Goal: Entertainment & Leisure: Consume media (video, audio)

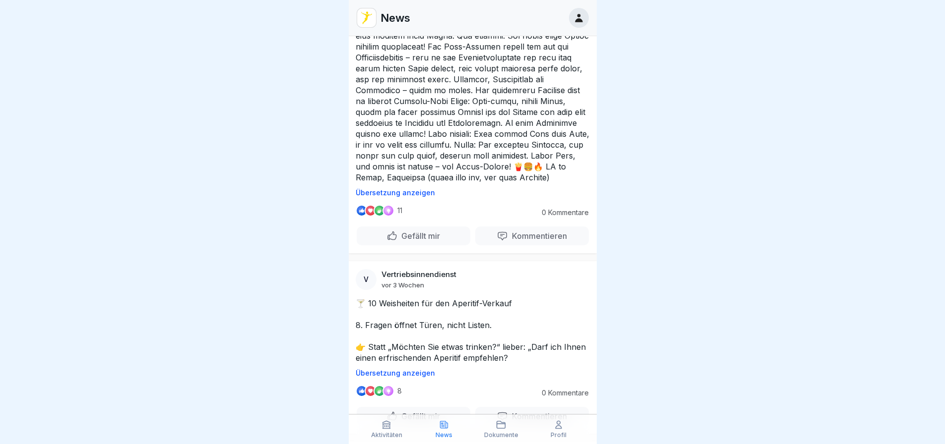
scroll to position [6076, 0]
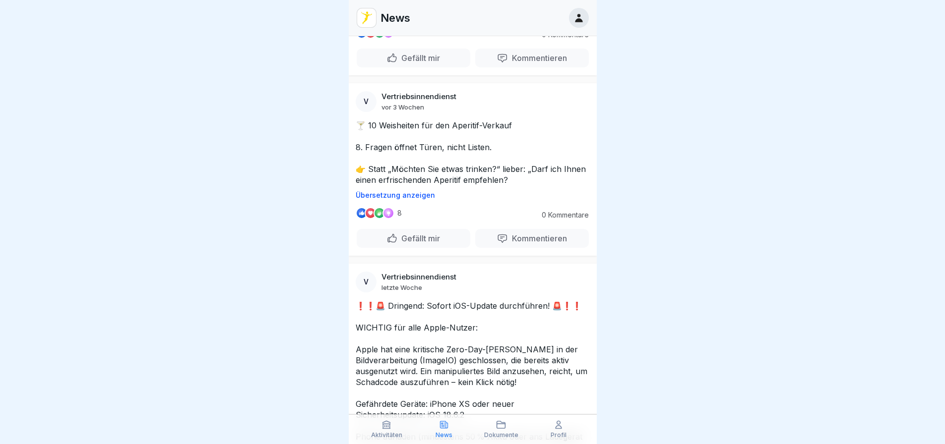
click at [502, 438] on div "Aktivitäten News Dokumente Profil" at bounding box center [473, 430] width 248 height 30
click at [500, 428] on icon at bounding box center [501, 425] width 10 height 10
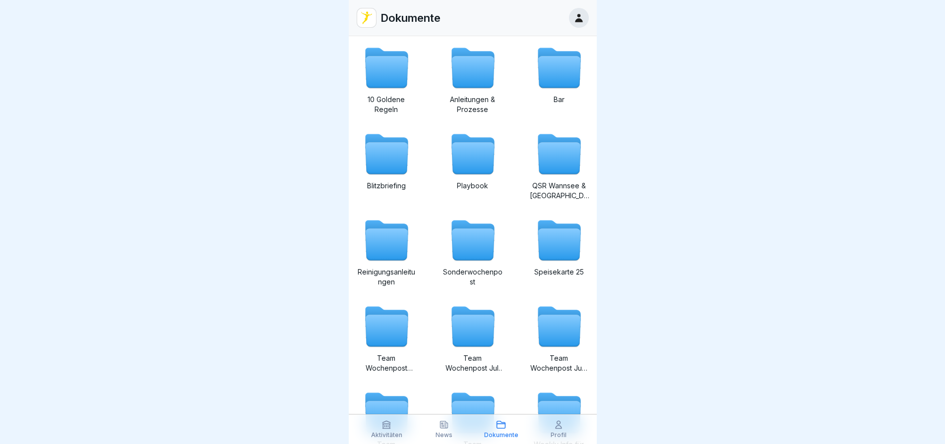
click at [389, 425] on icon at bounding box center [386, 425] width 7 height 7
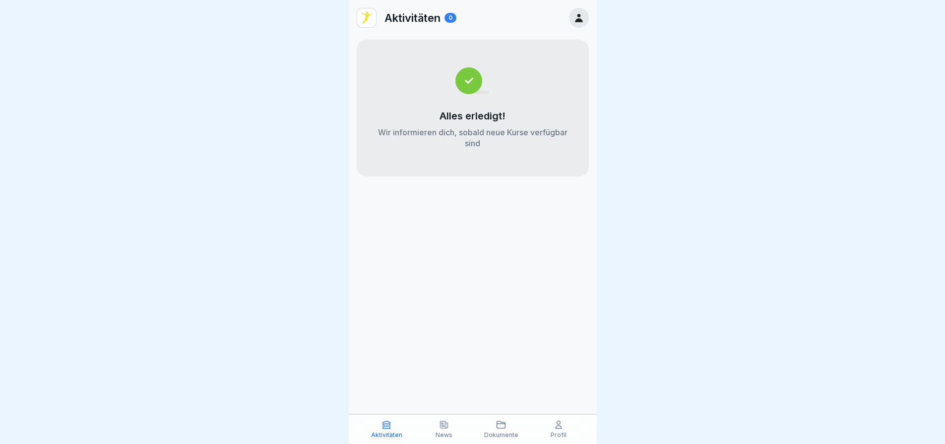
click at [440, 430] on icon at bounding box center [444, 425] width 10 height 10
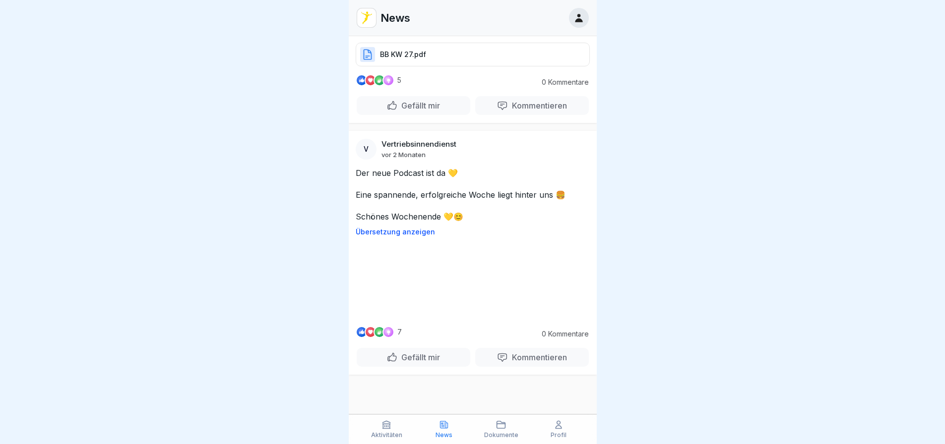
scroll to position [52511, 0]
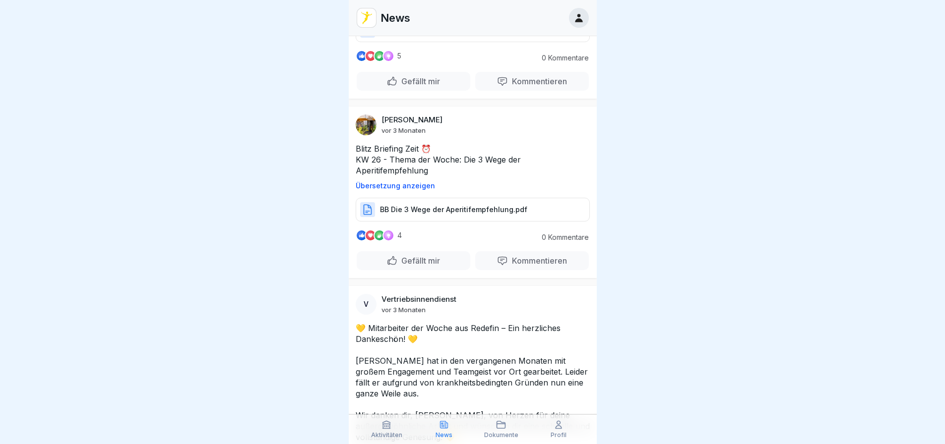
scroll to position [52561, 0]
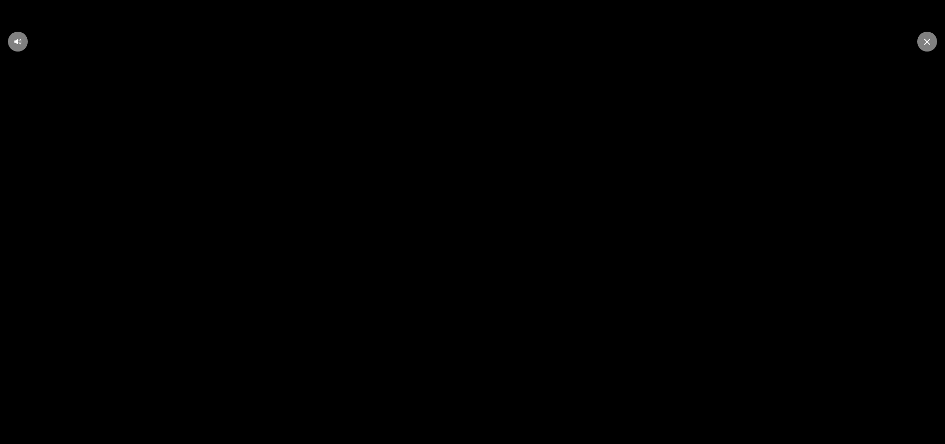
scroll to position [7, 0]
click at [476, 335] on video at bounding box center [472, 222] width 945 height 444
click at [460, 241] on video at bounding box center [472, 222] width 945 height 444
click at [924, 41] on div at bounding box center [927, 42] width 20 height 20
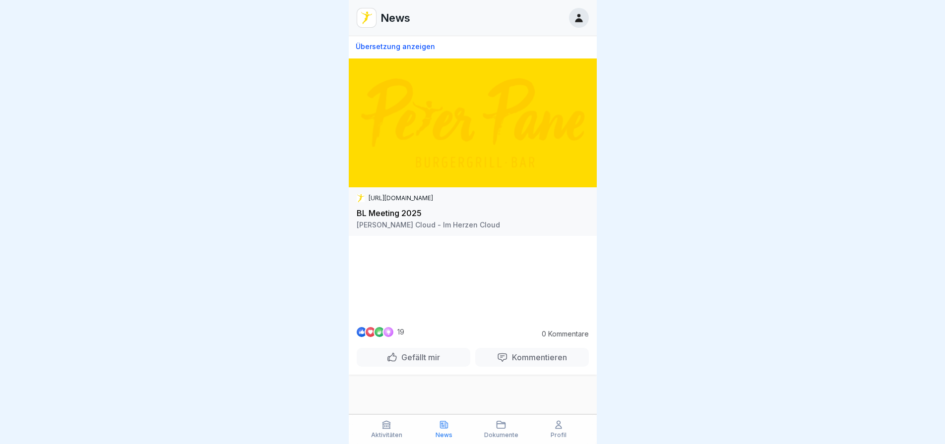
scroll to position [55113, 0]
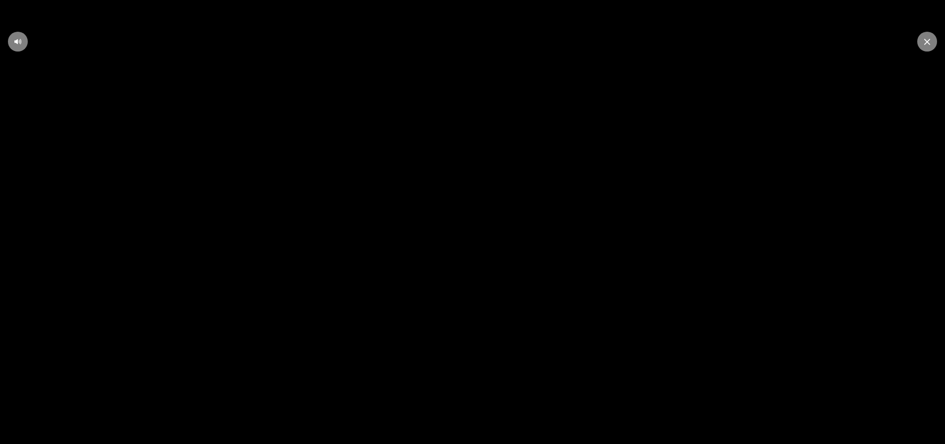
click at [928, 39] on icon at bounding box center [927, 42] width 6 height 6
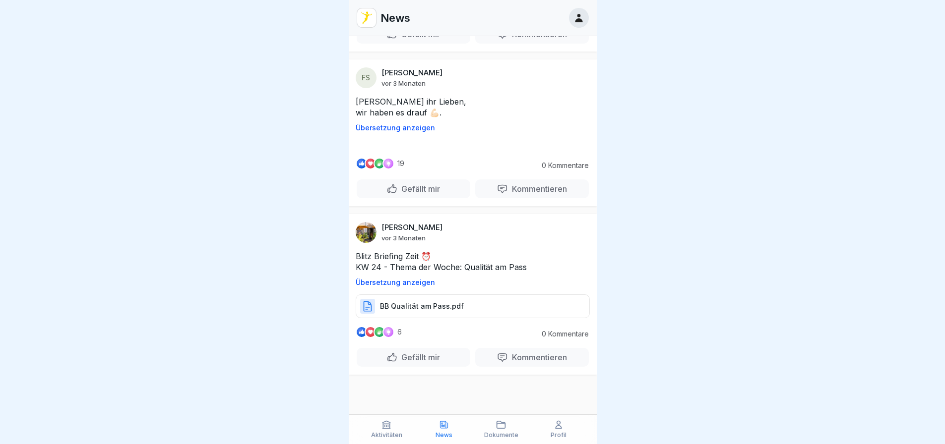
scroll to position [60066, 0]
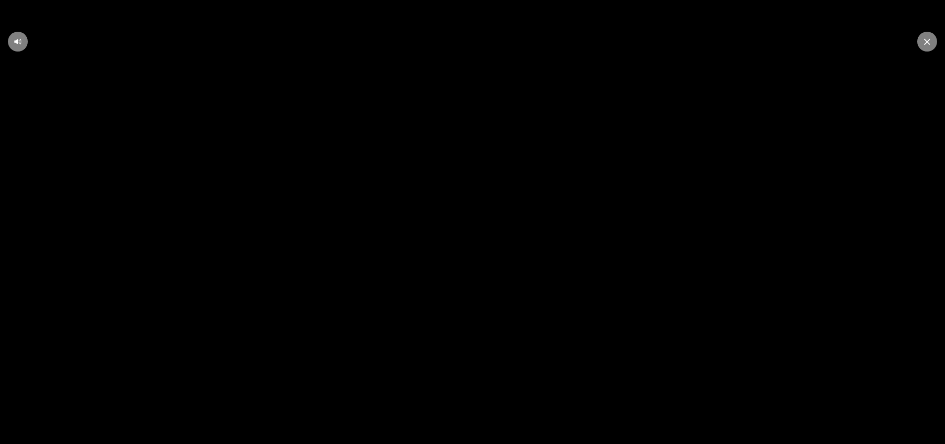
click at [927, 46] on div at bounding box center [927, 42] width 20 height 20
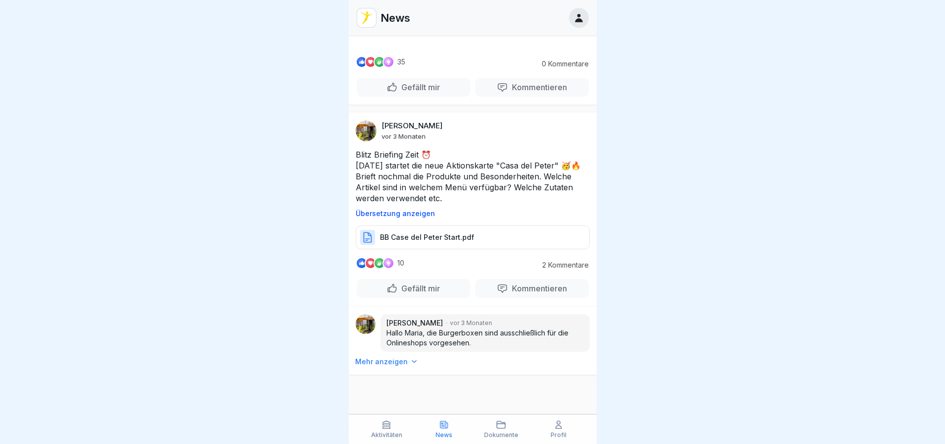
scroll to position [69082, 0]
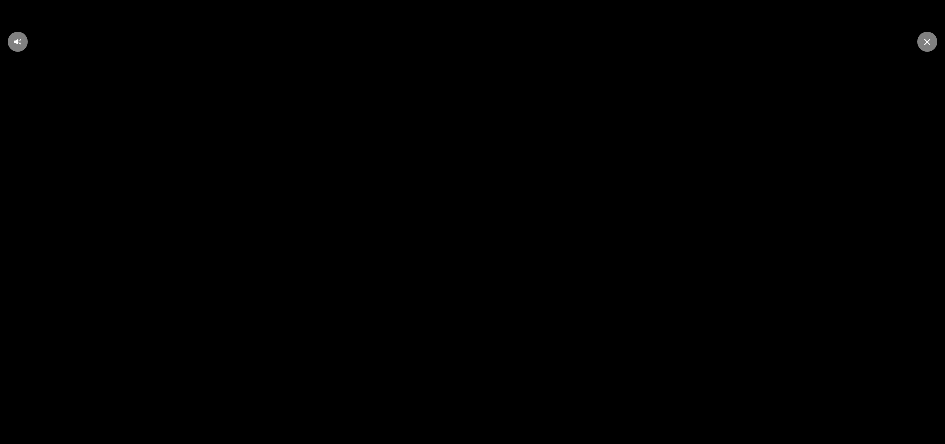
click at [429, 186] on video at bounding box center [472, 222] width 945 height 444
click at [477, 227] on icon at bounding box center [472, 222] width 8 height 15
click at [497, 275] on video at bounding box center [472, 222] width 945 height 444
click at [471, 217] on icon at bounding box center [472, 222] width 19 height 19
click at [503, 227] on video at bounding box center [472, 222] width 945 height 444
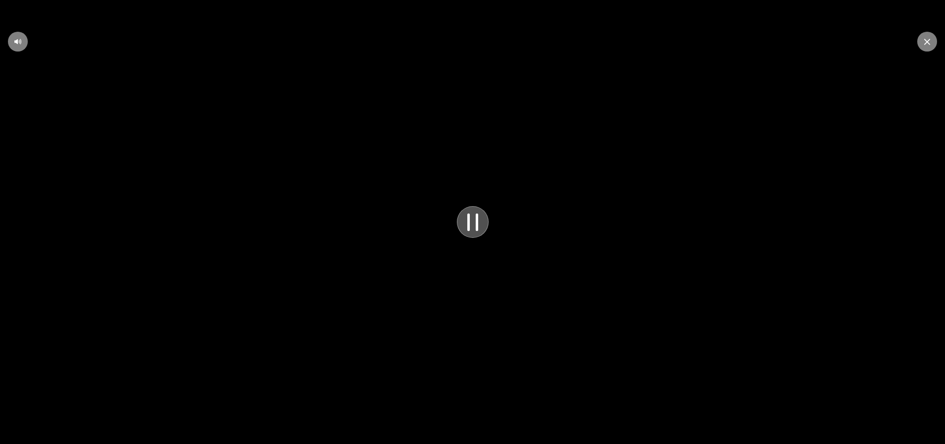
click at [471, 225] on icon at bounding box center [472, 222] width 27 height 27
click at [475, 229] on icon at bounding box center [473, 222] width 12 height 13
drag, startPoint x: 495, startPoint y: 329, endPoint x: 495, endPoint y: 288, distance: 40.7
click at [495, 329] on video at bounding box center [472, 222] width 945 height 444
click at [473, 218] on icon at bounding box center [472, 222] width 8 height 15
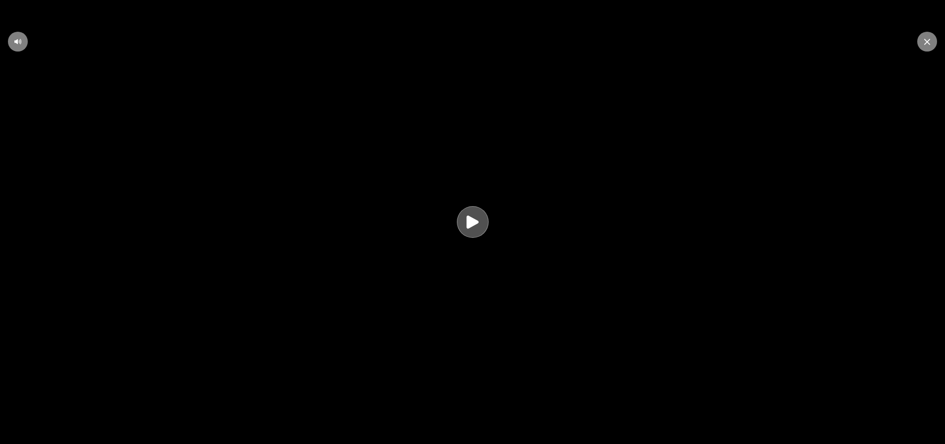
click at [473, 219] on icon at bounding box center [472, 222] width 19 height 19
click at [572, 220] on video at bounding box center [472, 222] width 945 height 444
click at [792, 157] on video at bounding box center [472, 222] width 945 height 444
click at [685, 138] on video at bounding box center [472, 222] width 945 height 444
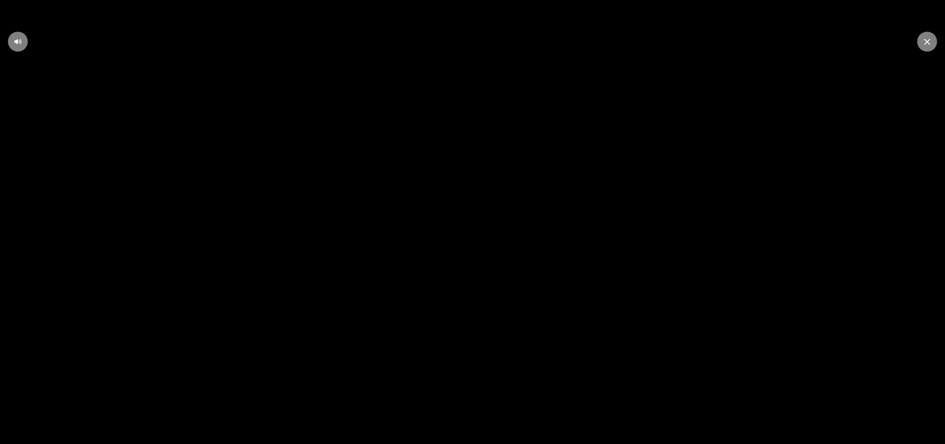
click at [930, 42] on div at bounding box center [927, 42] width 20 height 20
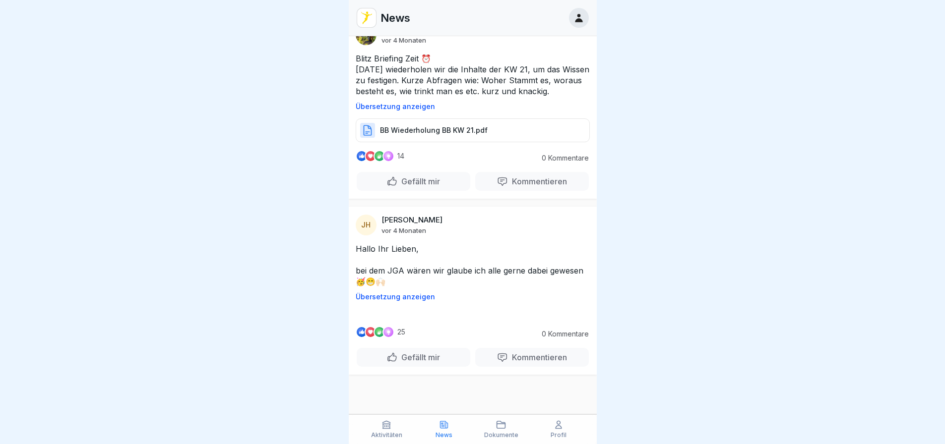
scroll to position [72885, 0]
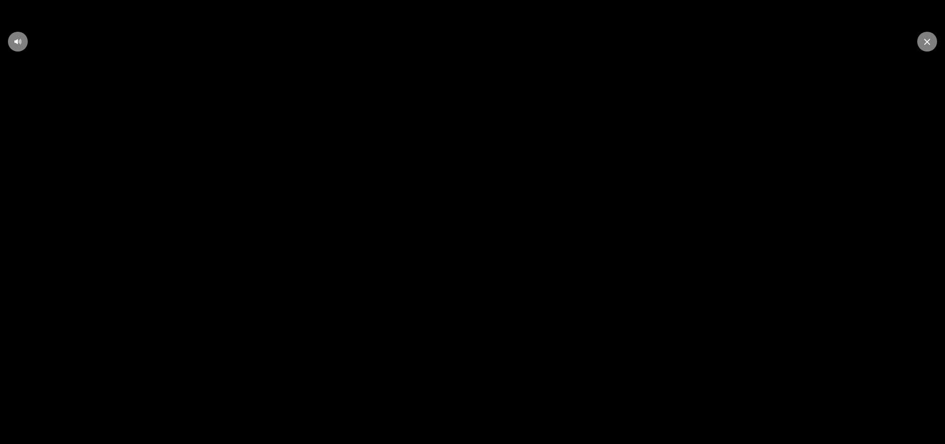
click at [925, 40] on icon at bounding box center [927, 42] width 6 height 6
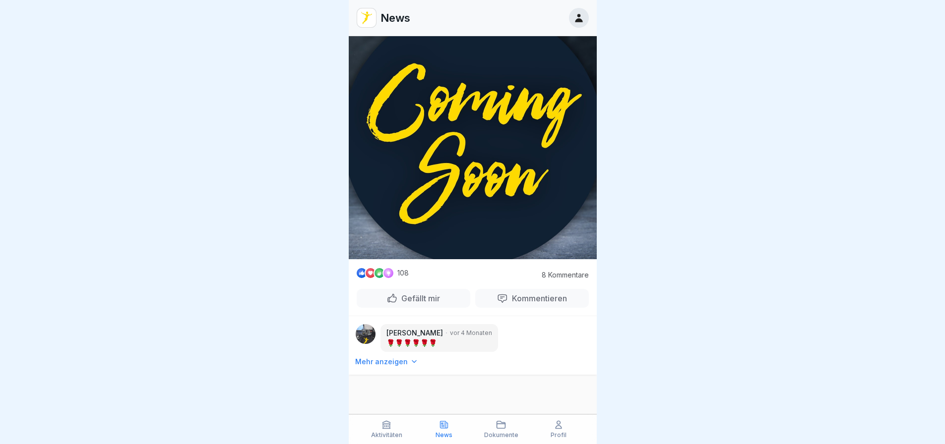
scroll to position [89639, 0]
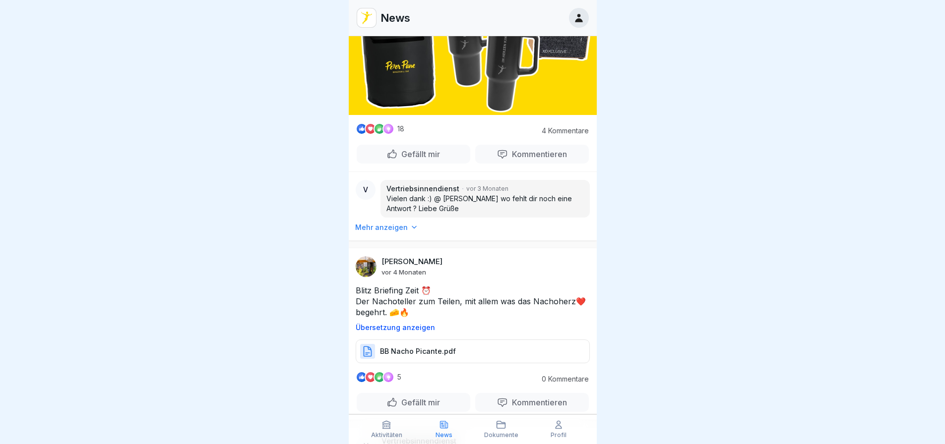
scroll to position [68956, 0]
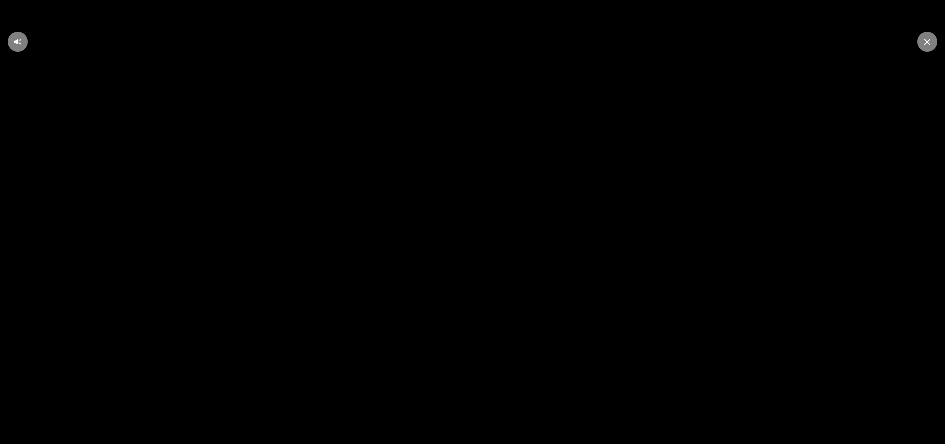
click at [925, 42] on icon at bounding box center [927, 42] width 6 height 6
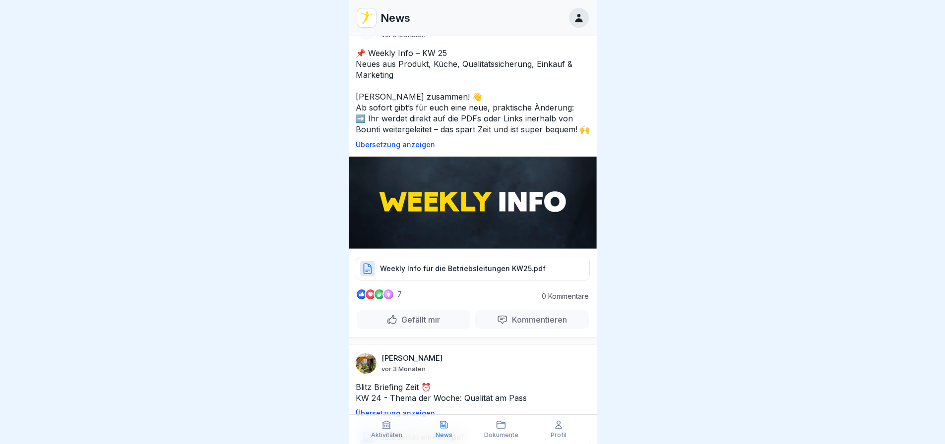
scroll to position [59879, 0]
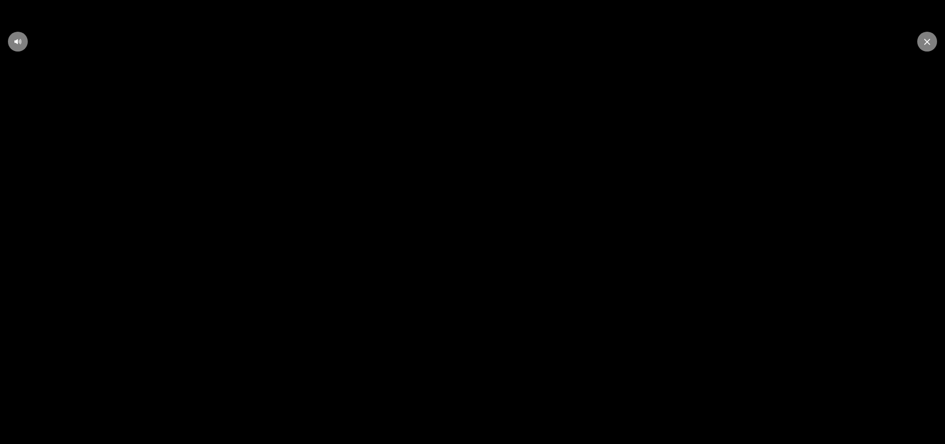
click at [927, 44] on icon at bounding box center [927, 42] width 6 height 6
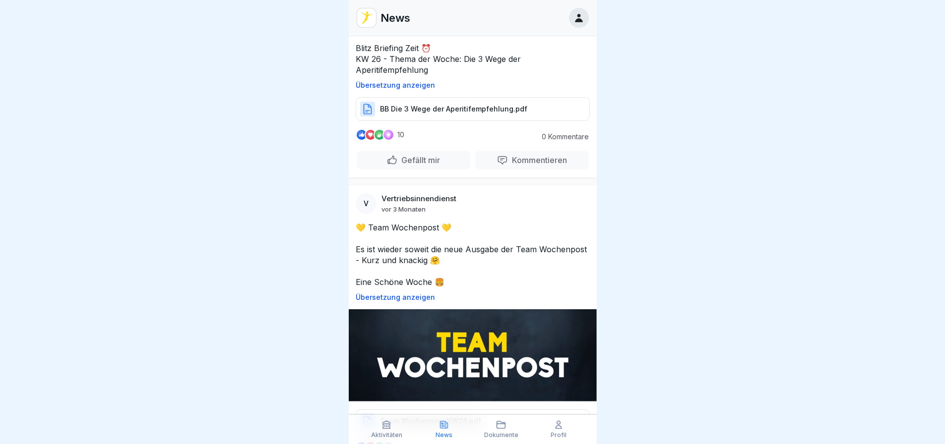
scroll to position [55018, 0]
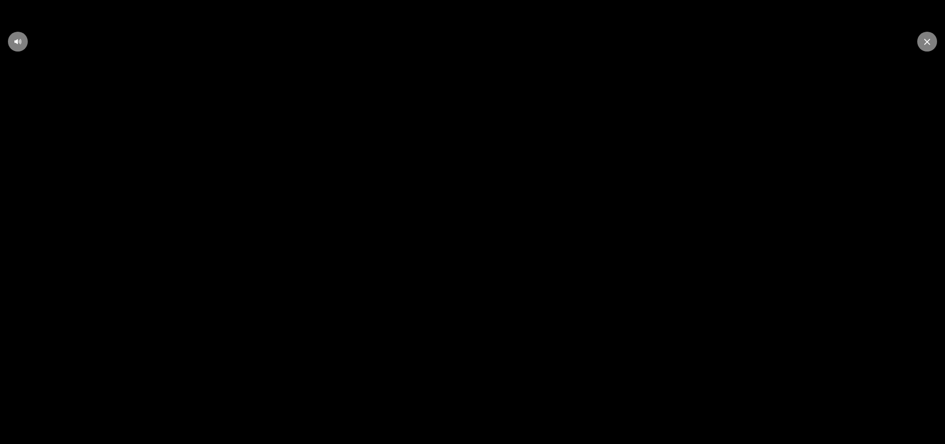
click at [928, 41] on icon at bounding box center [927, 42] width 6 height 6
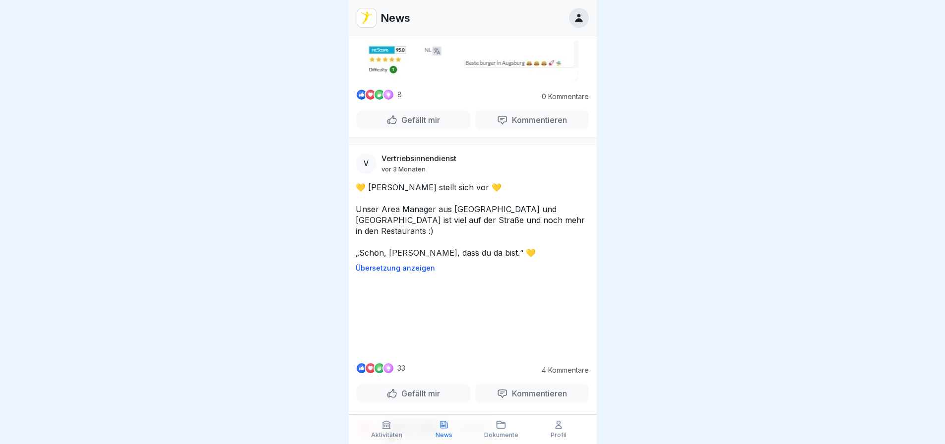
scroll to position [52439, 0]
